Goal: Navigation & Orientation: Find specific page/section

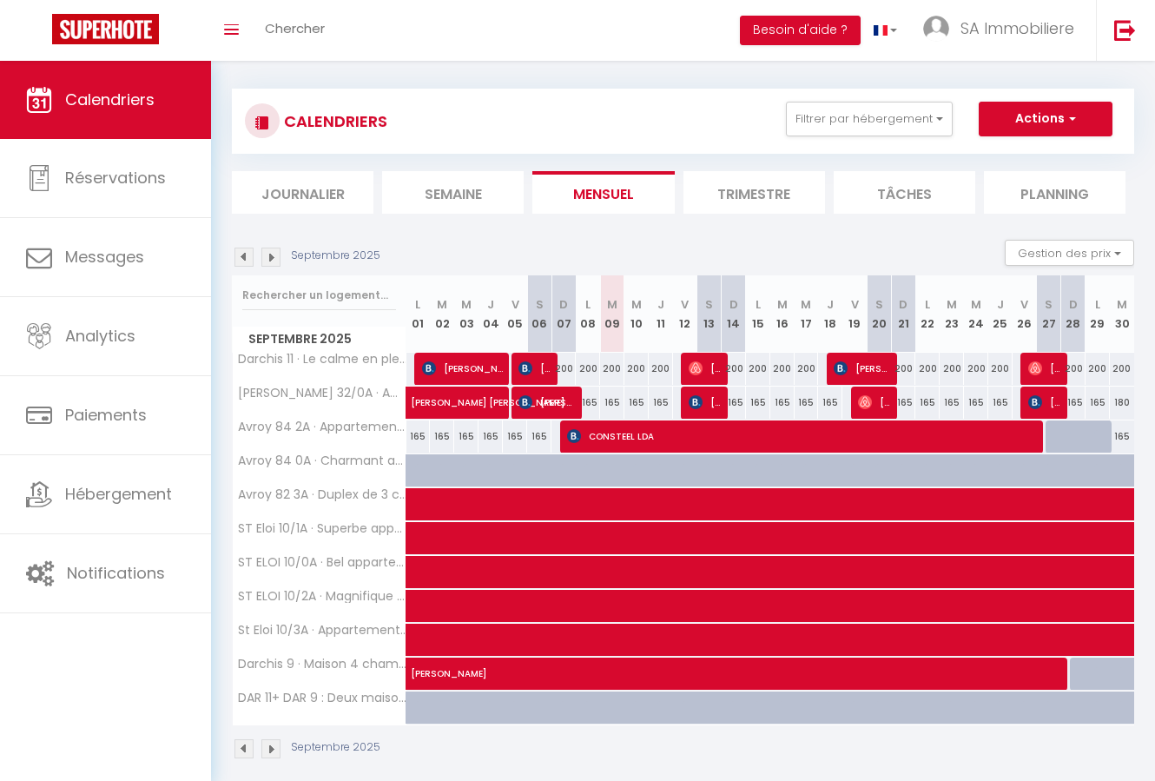
click at [274, 255] on img at bounding box center [270, 257] width 19 height 19
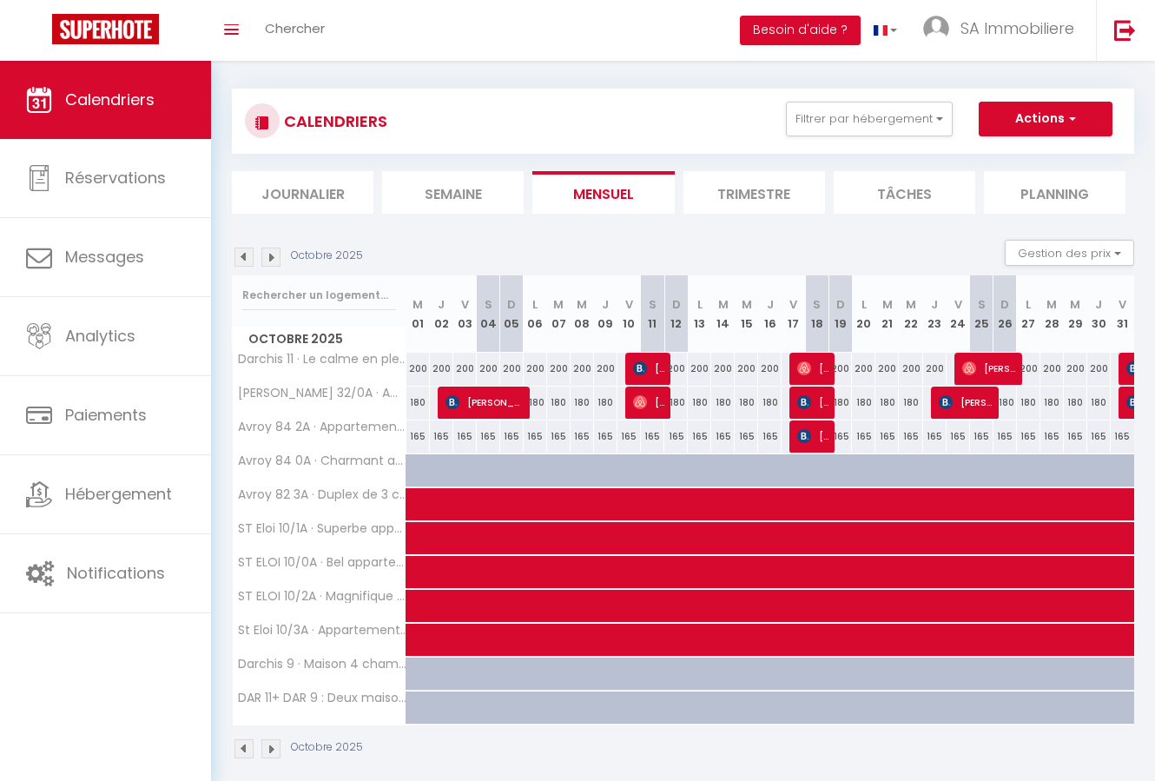
click at [274, 255] on img at bounding box center [270, 257] width 19 height 19
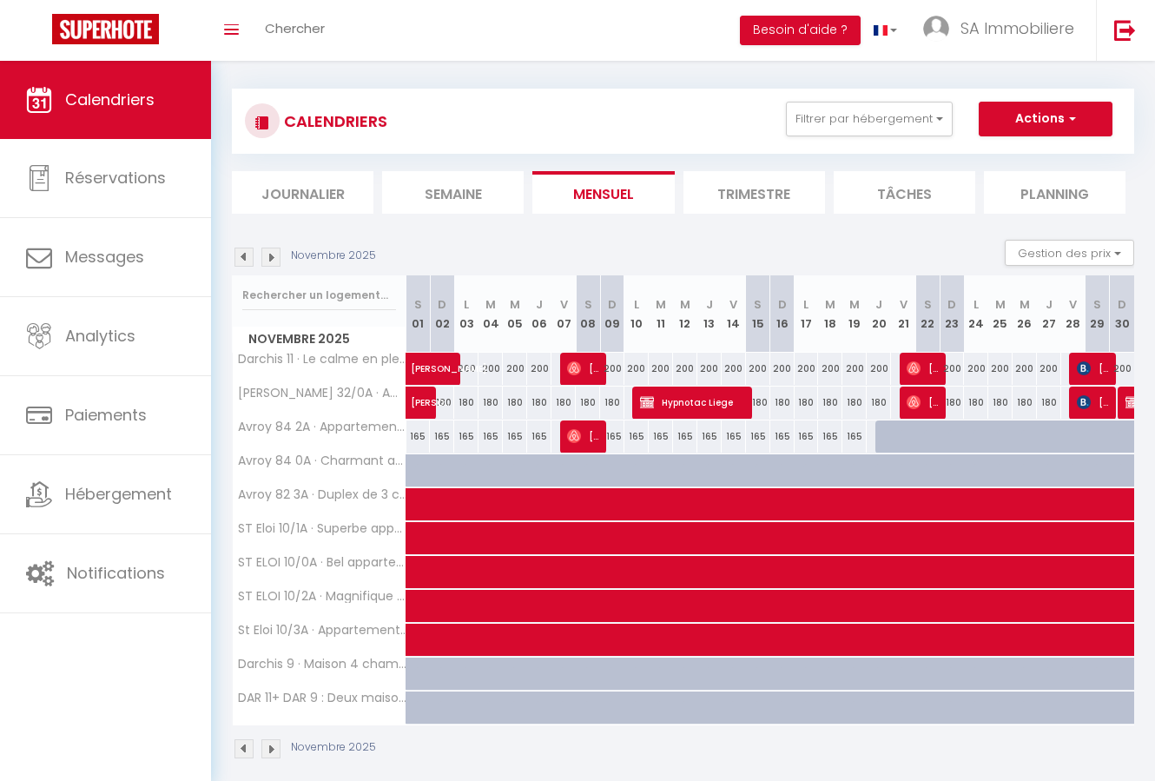
click at [274, 255] on img at bounding box center [270, 257] width 19 height 19
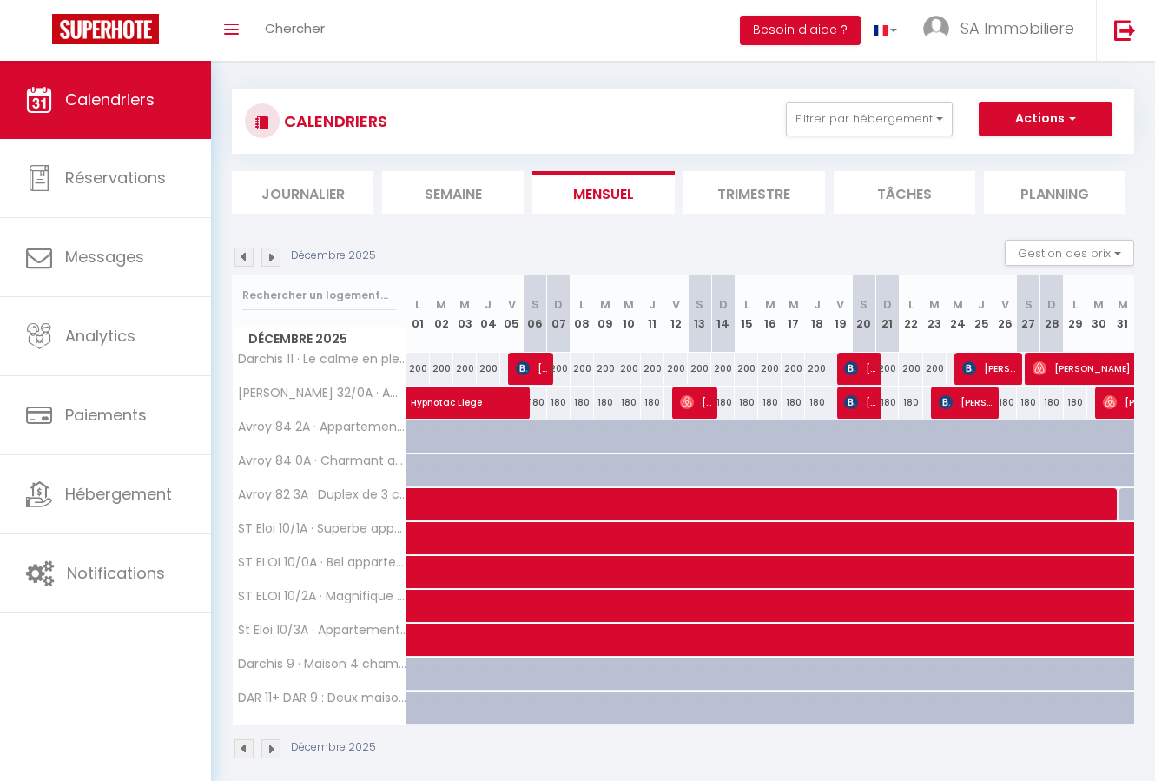
click at [274, 255] on img at bounding box center [270, 257] width 19 height 19
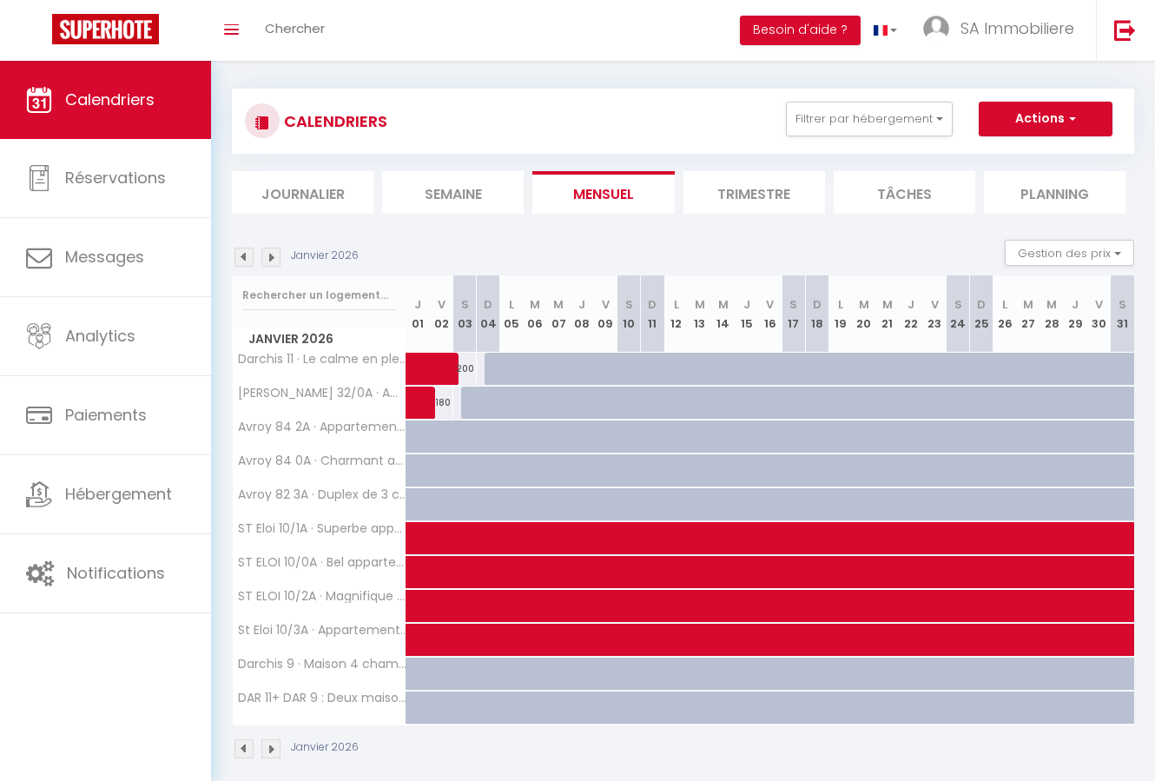
click at [274, 255] on img at bounding box center [270, 257] width 19 height 19
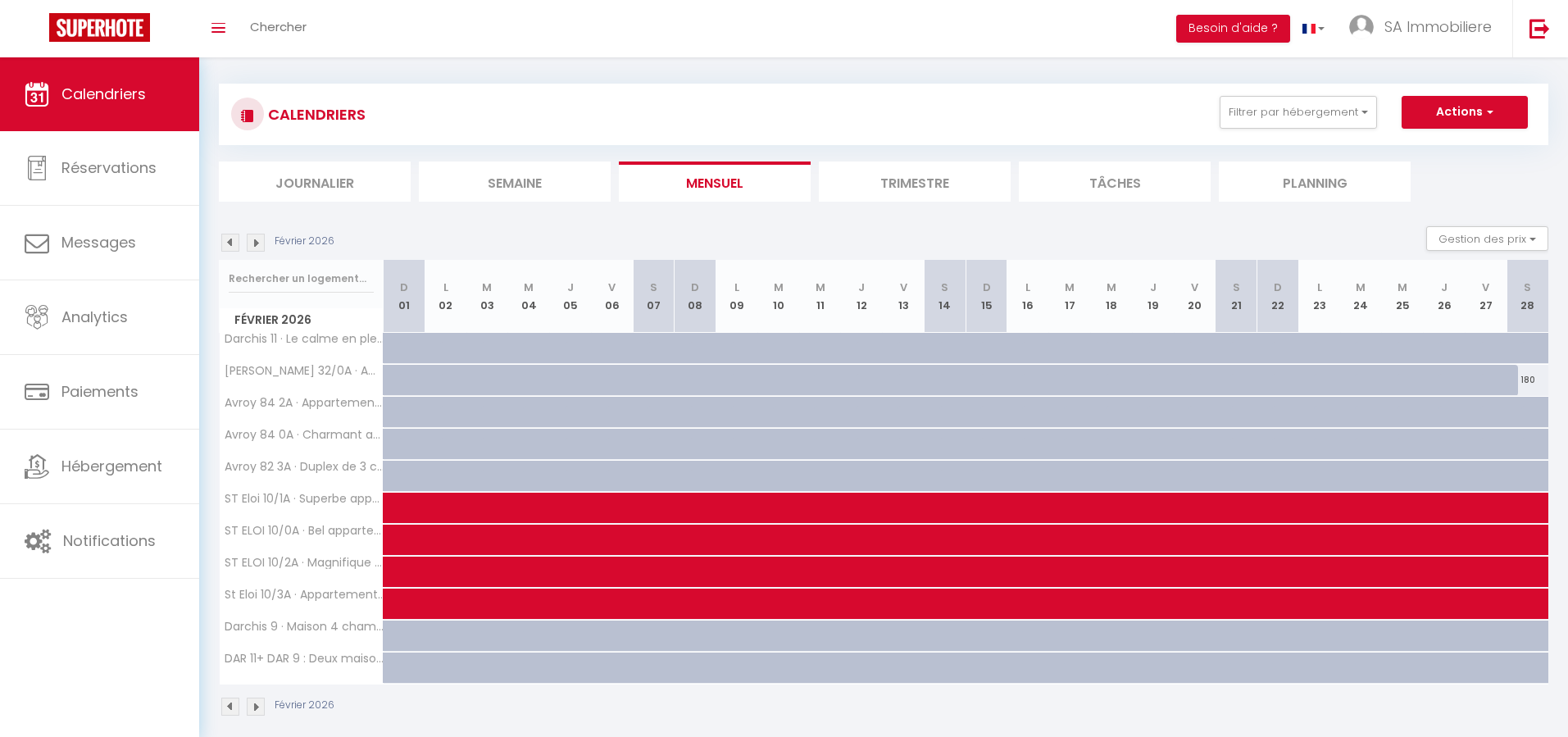
click at [224, 240] on img at bounding box center [230, 243] width 18 height 18
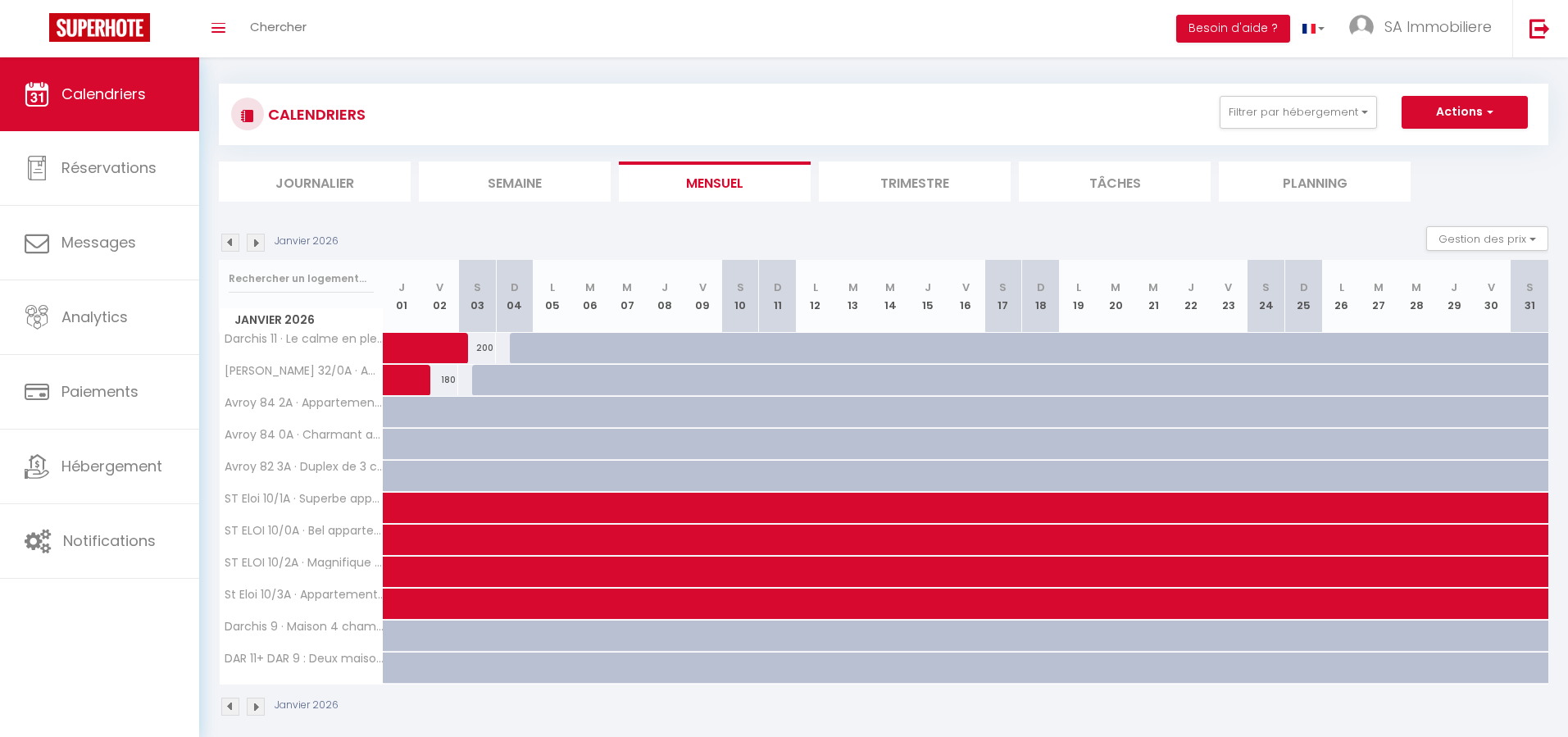
click at [228, 243] on img at bounding box center [230, 243] width 18 height 18
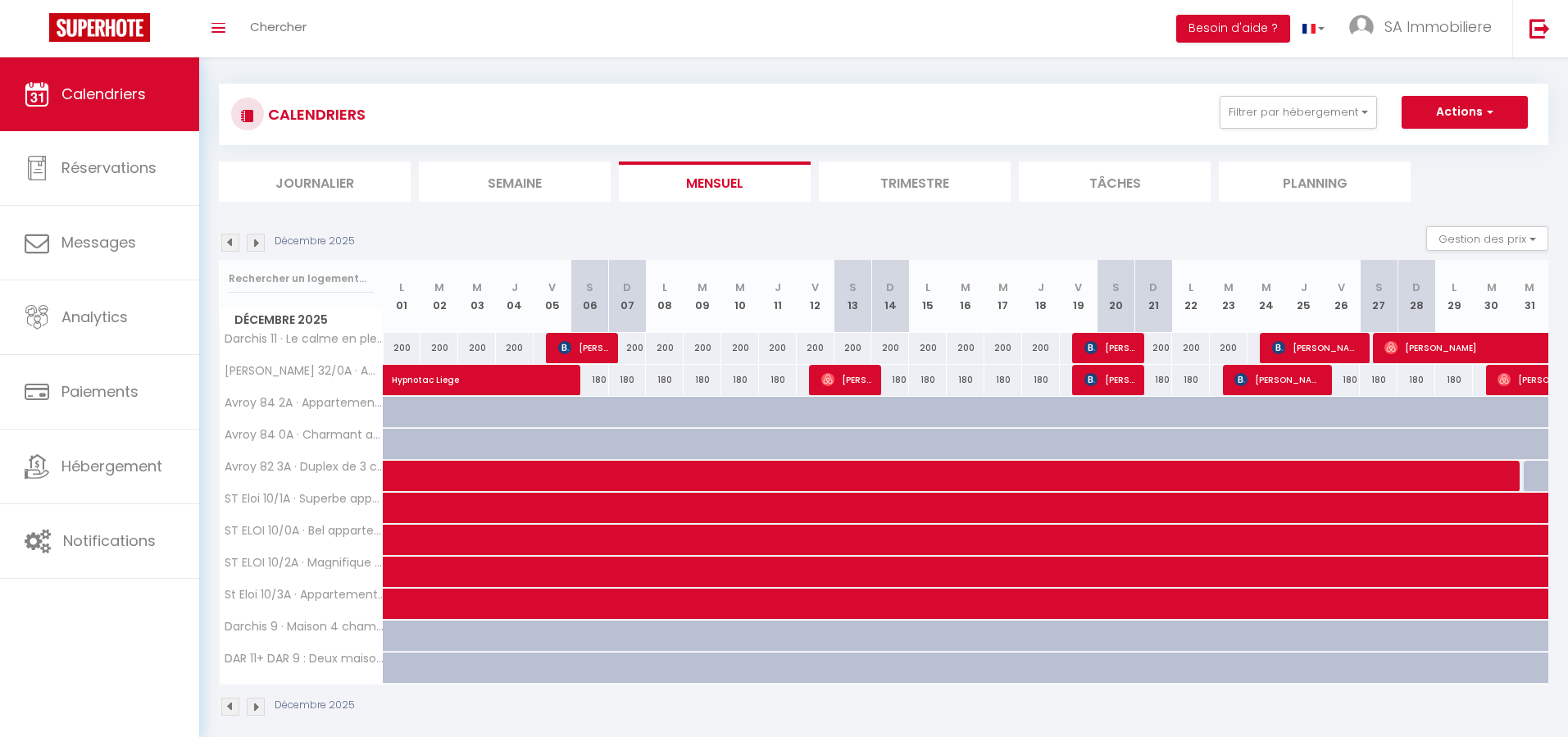
click at [229, 242] on img at bounding box center [230, 243] width 18 height 18
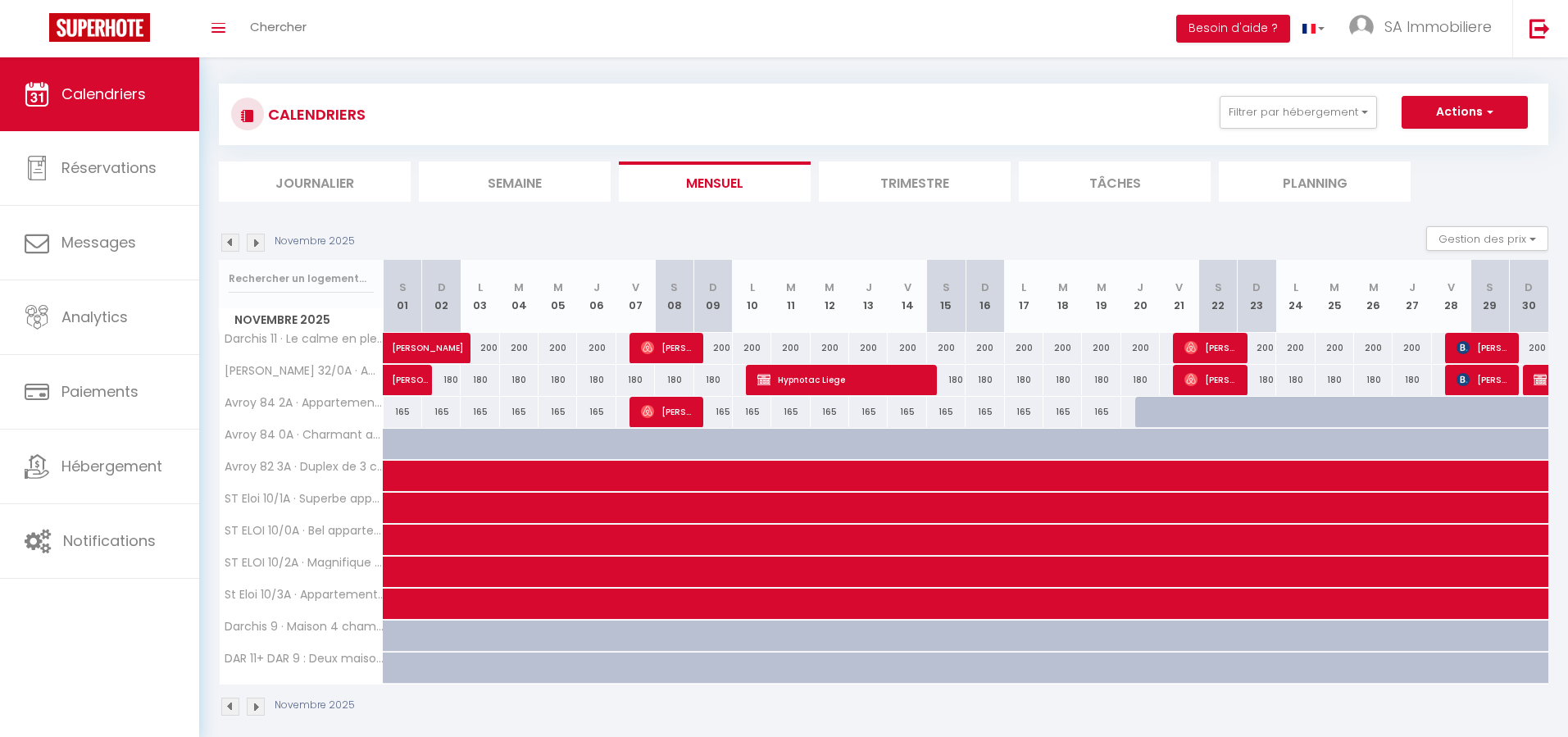
click at [233, 241] on img at bounding box center [230, 243] width 18 height 18
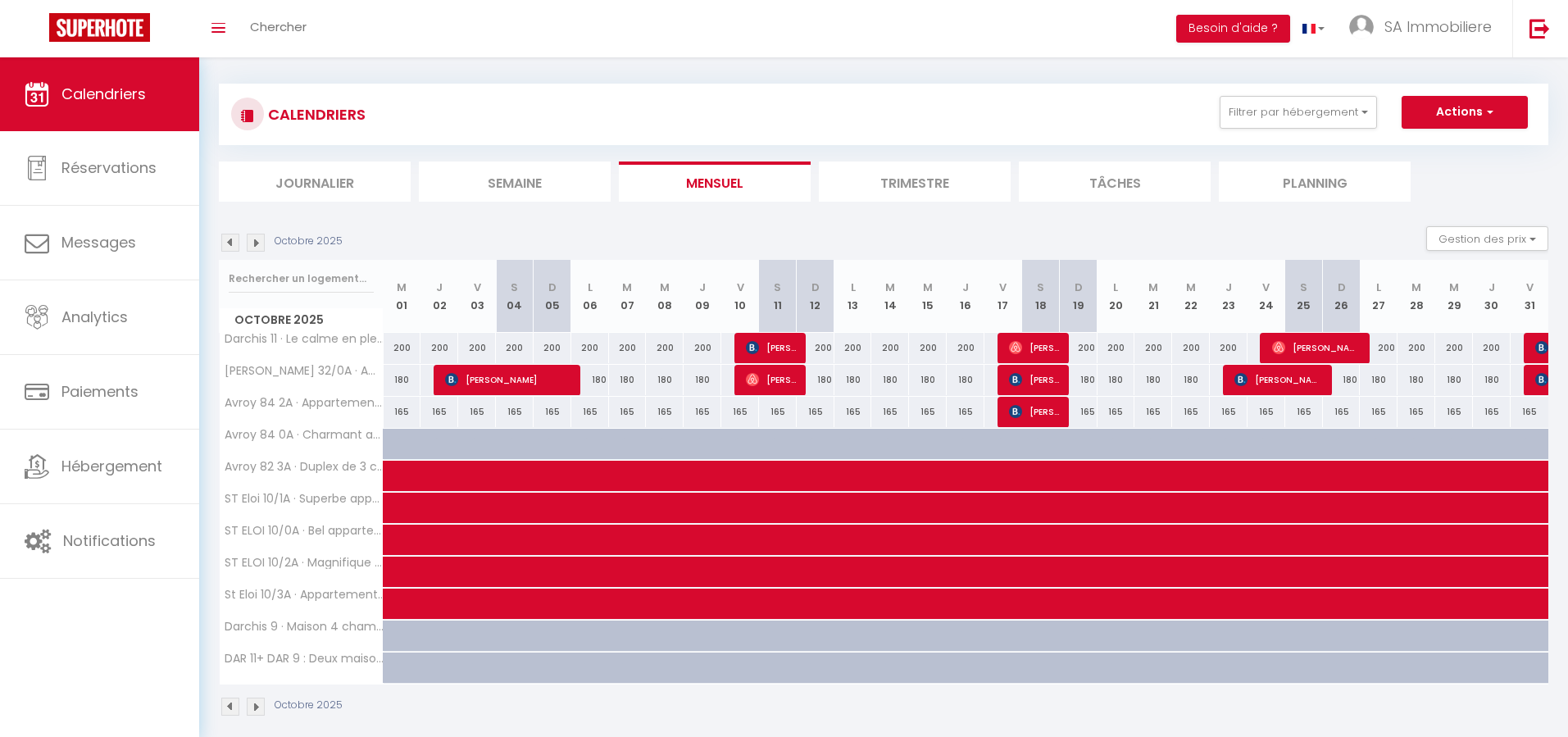
click at [222, 242] on img at bounding box center [230, 243] width 18 height 18
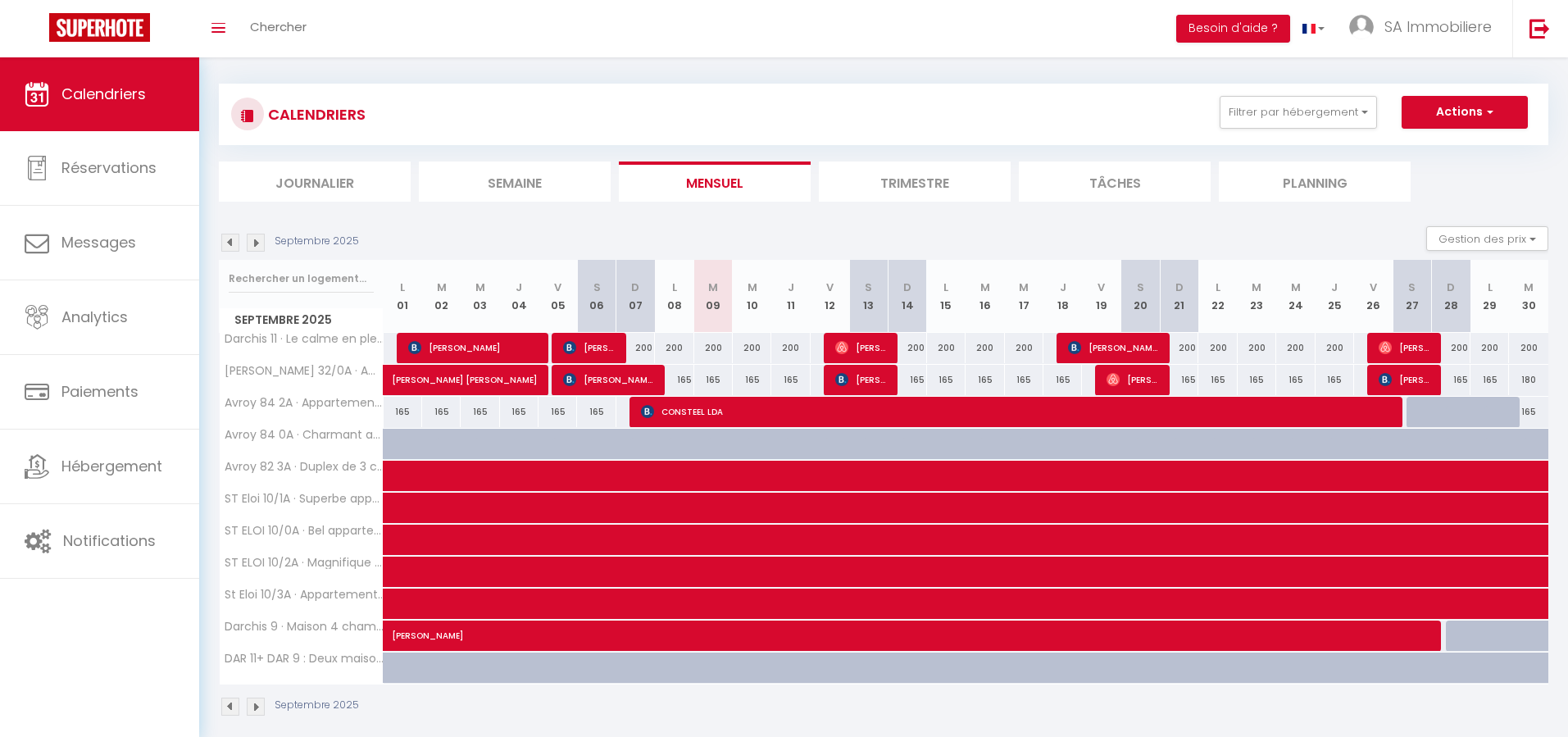
click at [258, 240] on img at bounding box center [255, 243] width 18 height 18
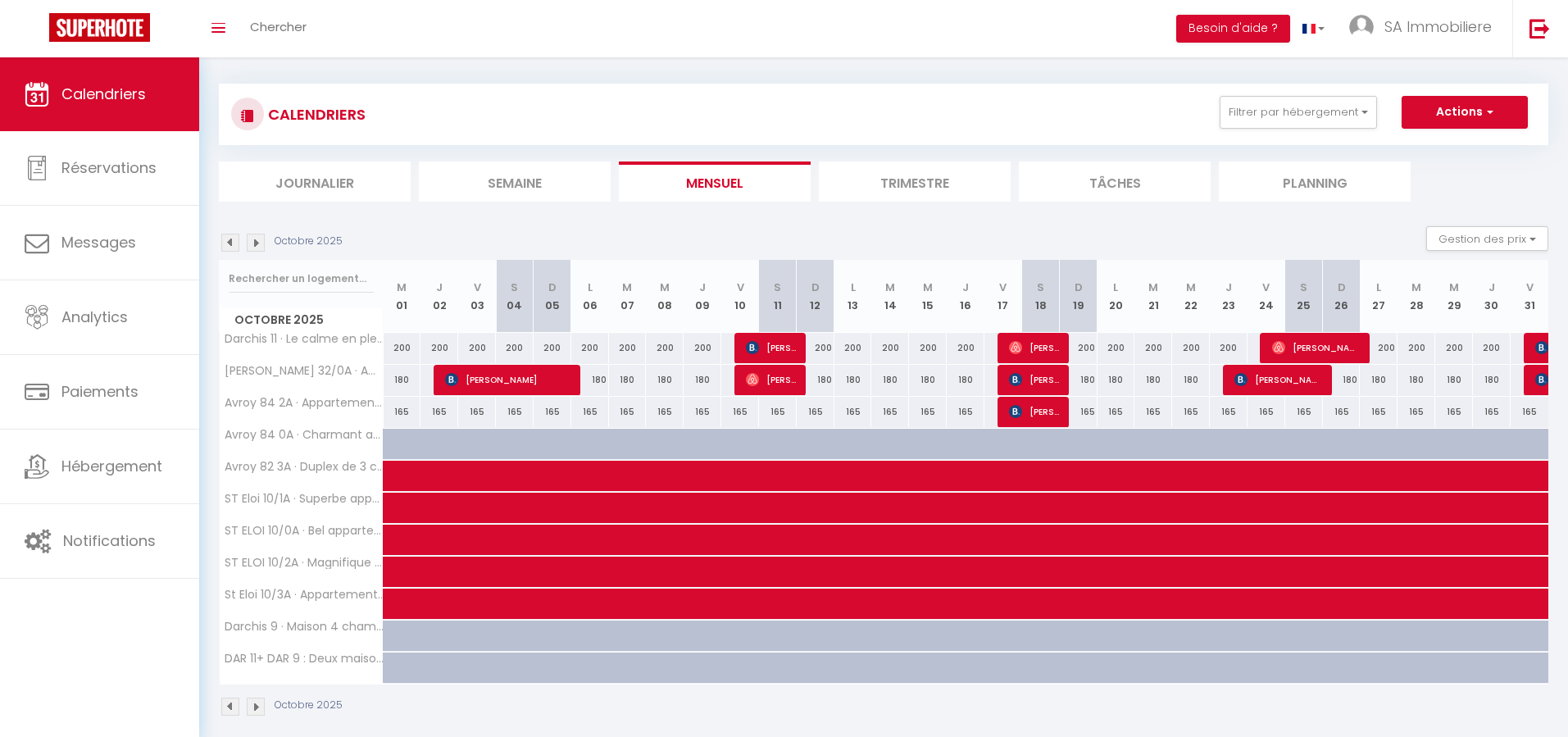
click at [261, 242] on img at bounding box center [255, 243] width 18 height 18
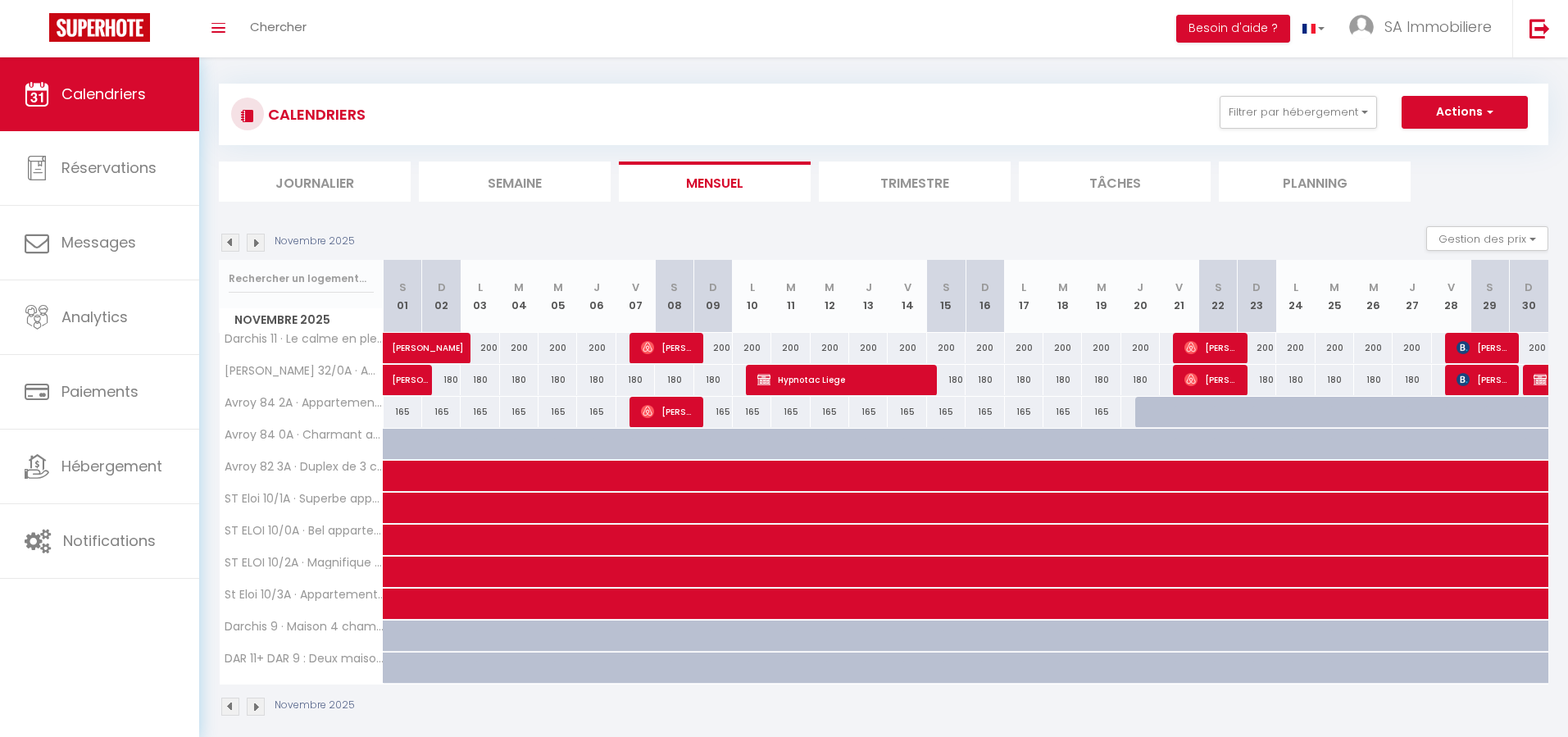
click at [257, 242] on img at bounding box center [255, 243] width 18 height 18
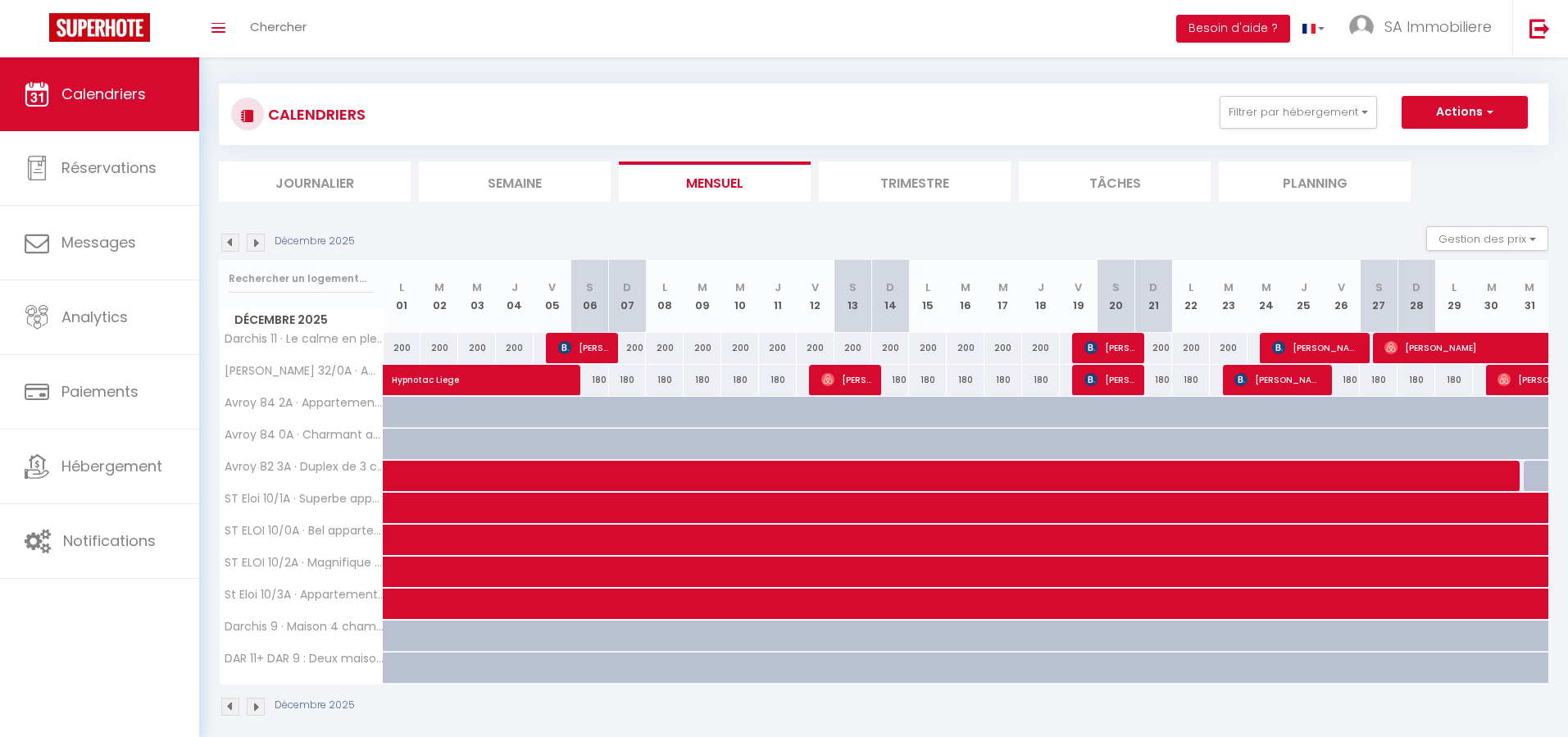
click at [257, 242] on img at bounding box center [255, 243] width 18 height 18
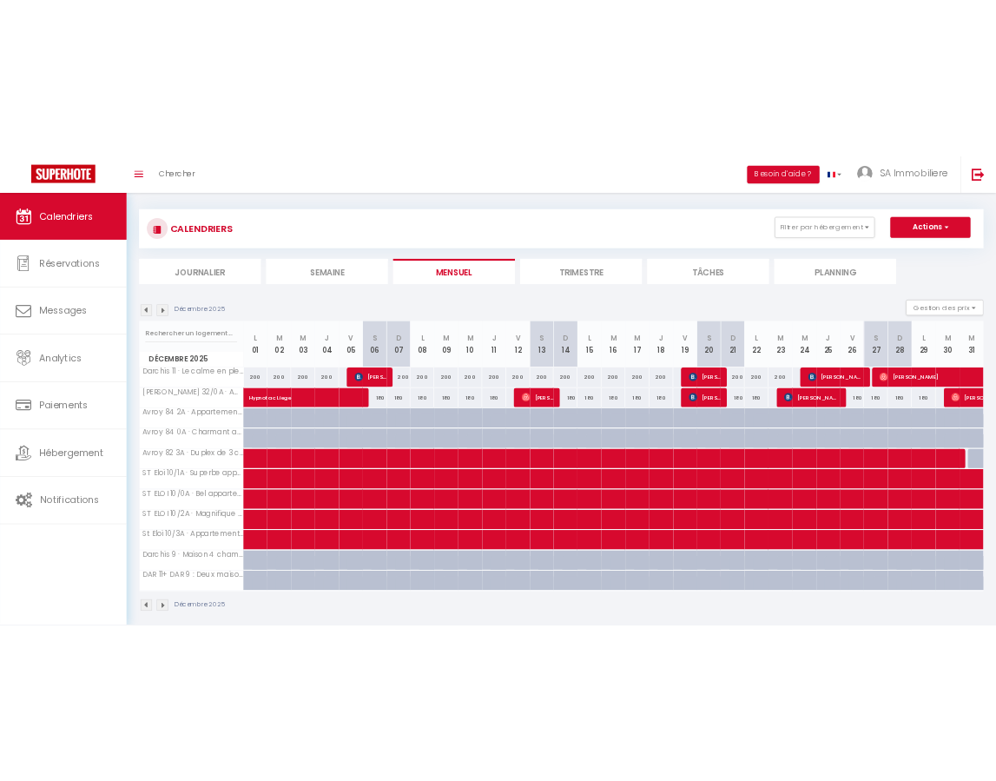
scroll to position [9, 0]
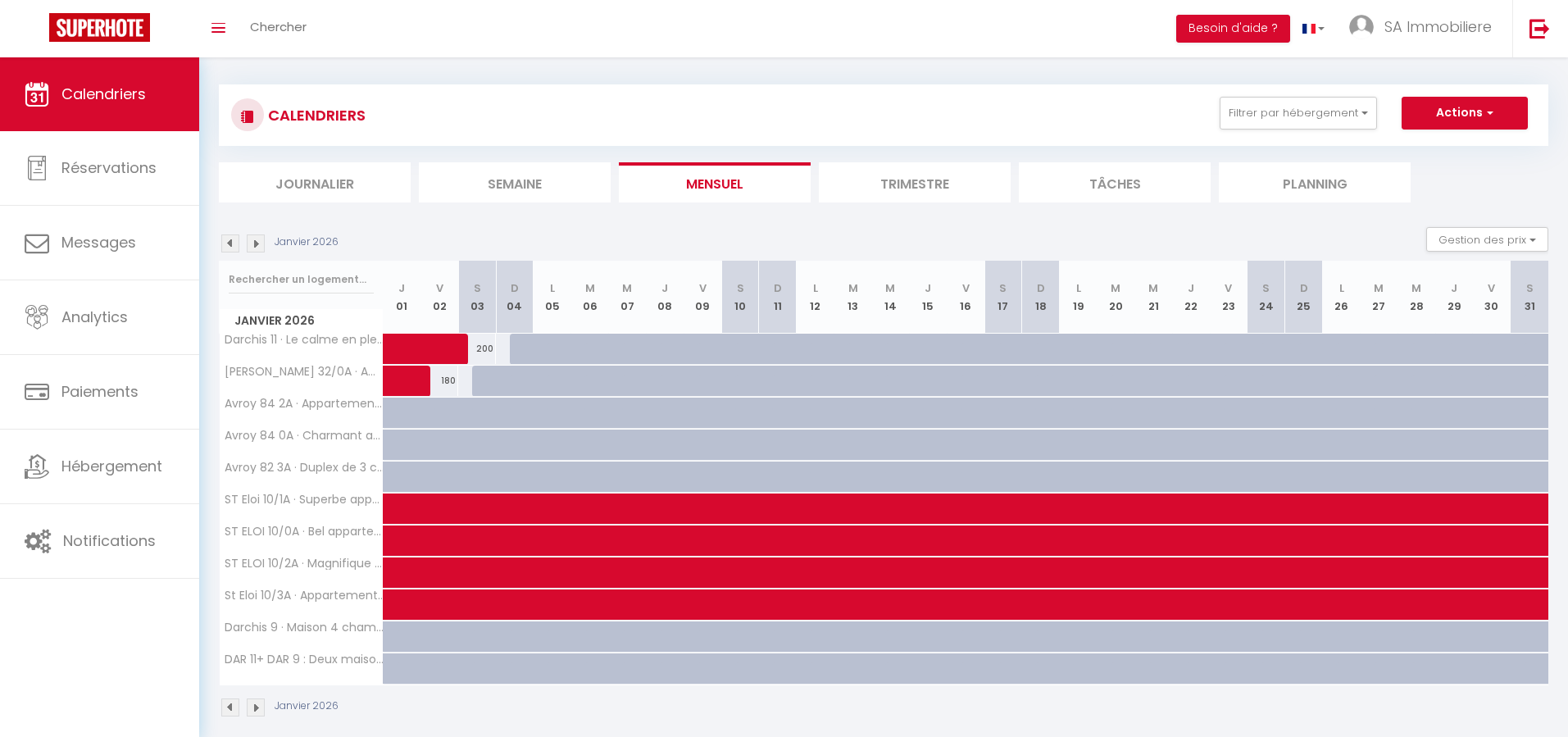
click at [257, 242] on img at bounding box center [255, 243] width 18 height 18
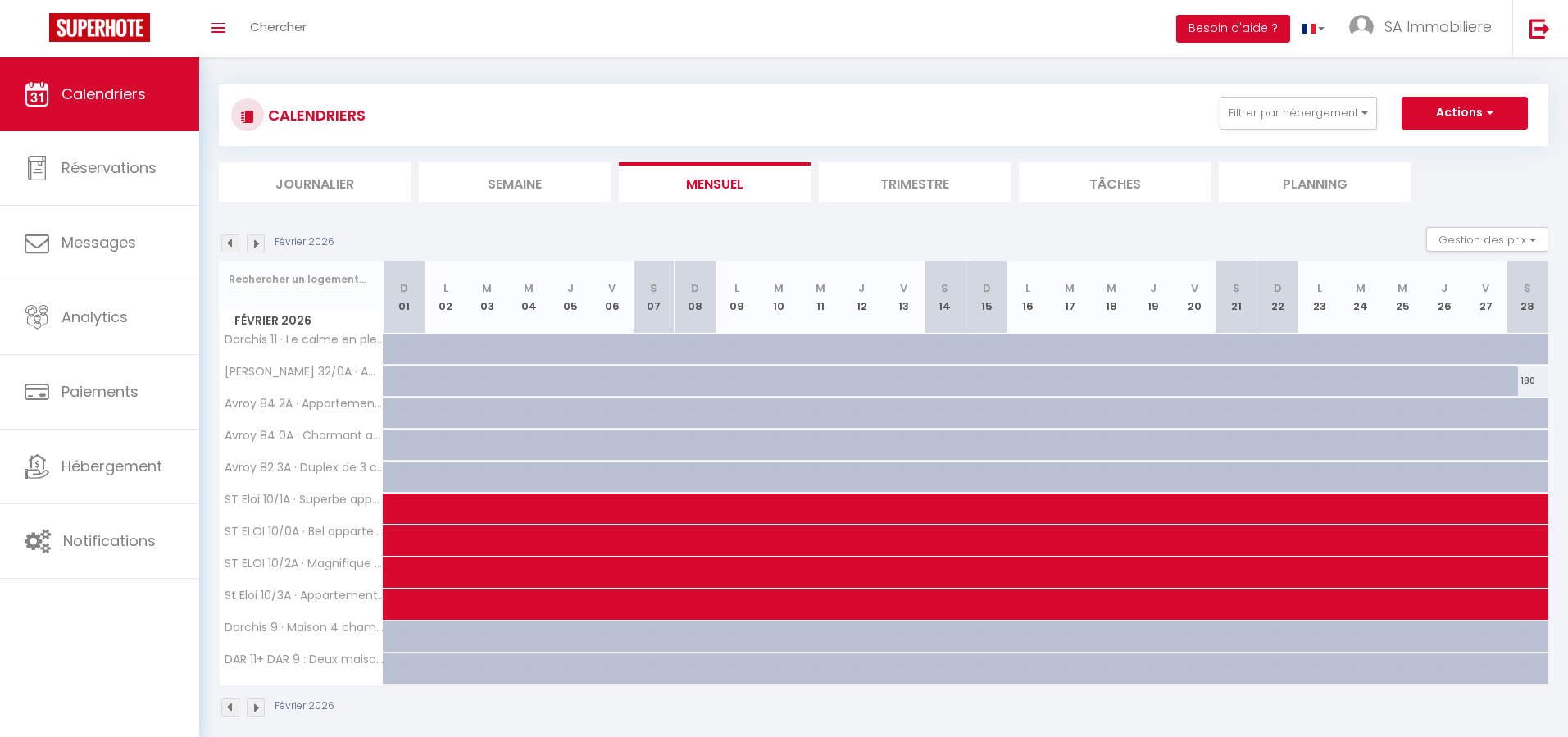
click at [257, 242] on img at bounding box center [255, 243] width 18 height 18
